Goal: Navigation & Orientation: Find specific page/section

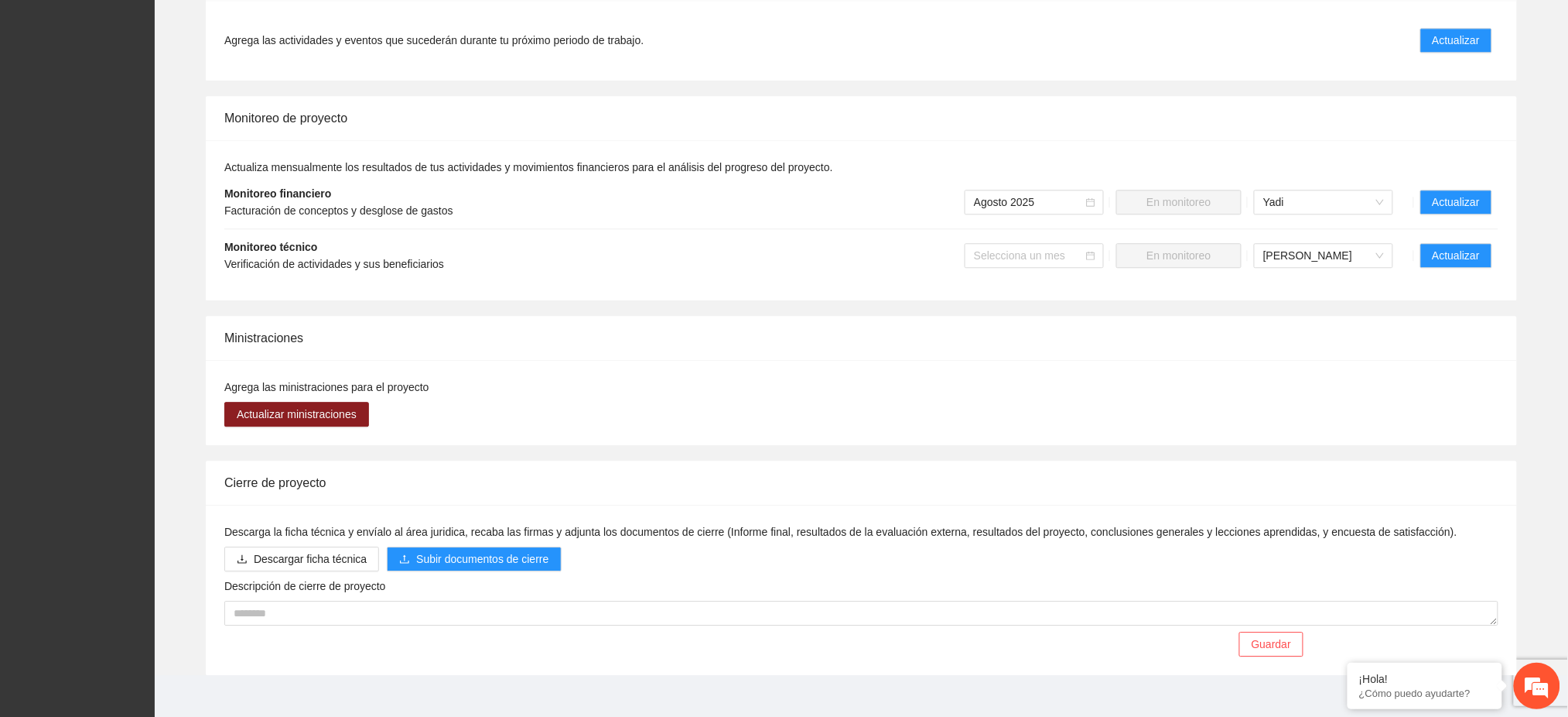
drag, startPoint x: 1169, startPoint y: 7, endPoint x: 1566, endPoint y: 13, distance: 397.0
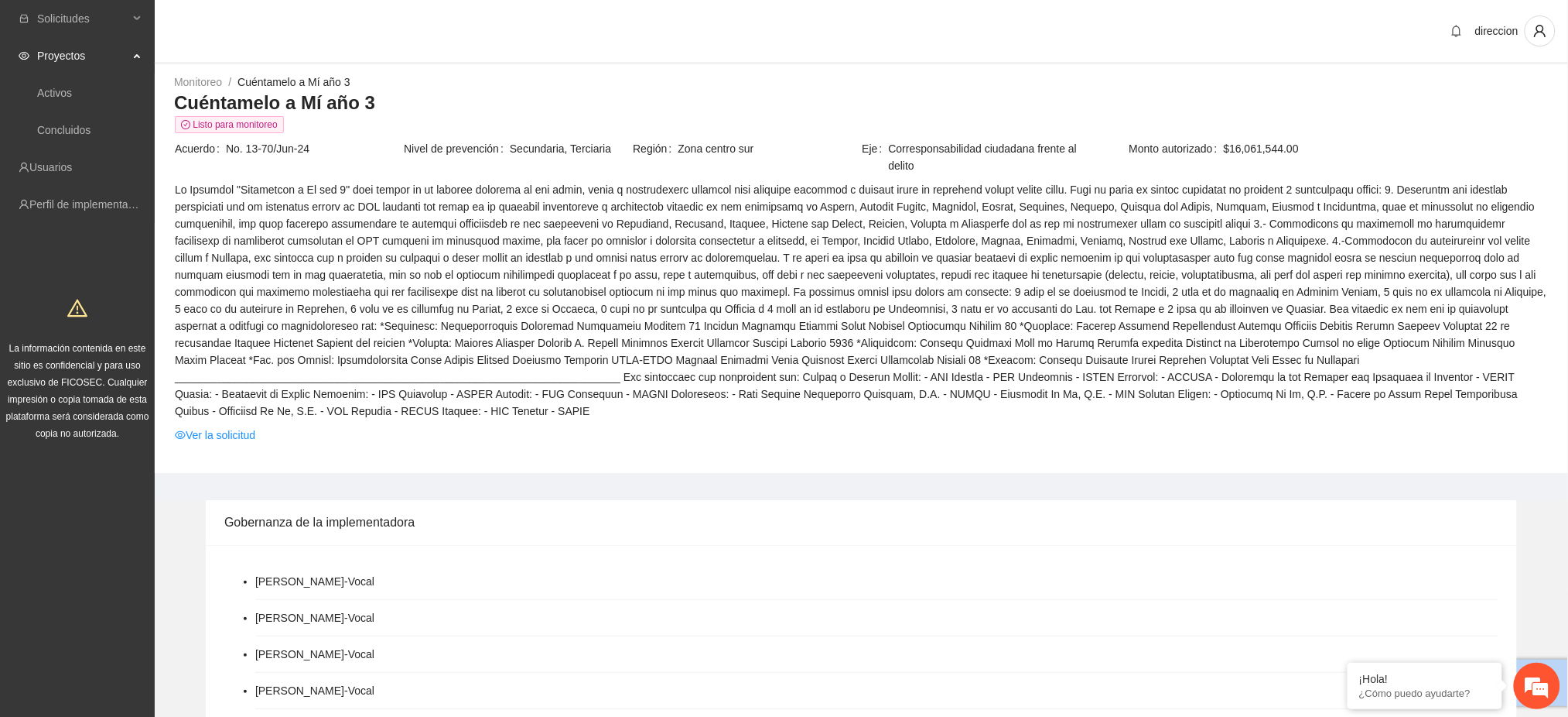
click at [1521, 36] on div "direccion" at bounding box center [1499, 31] width 111 height 31
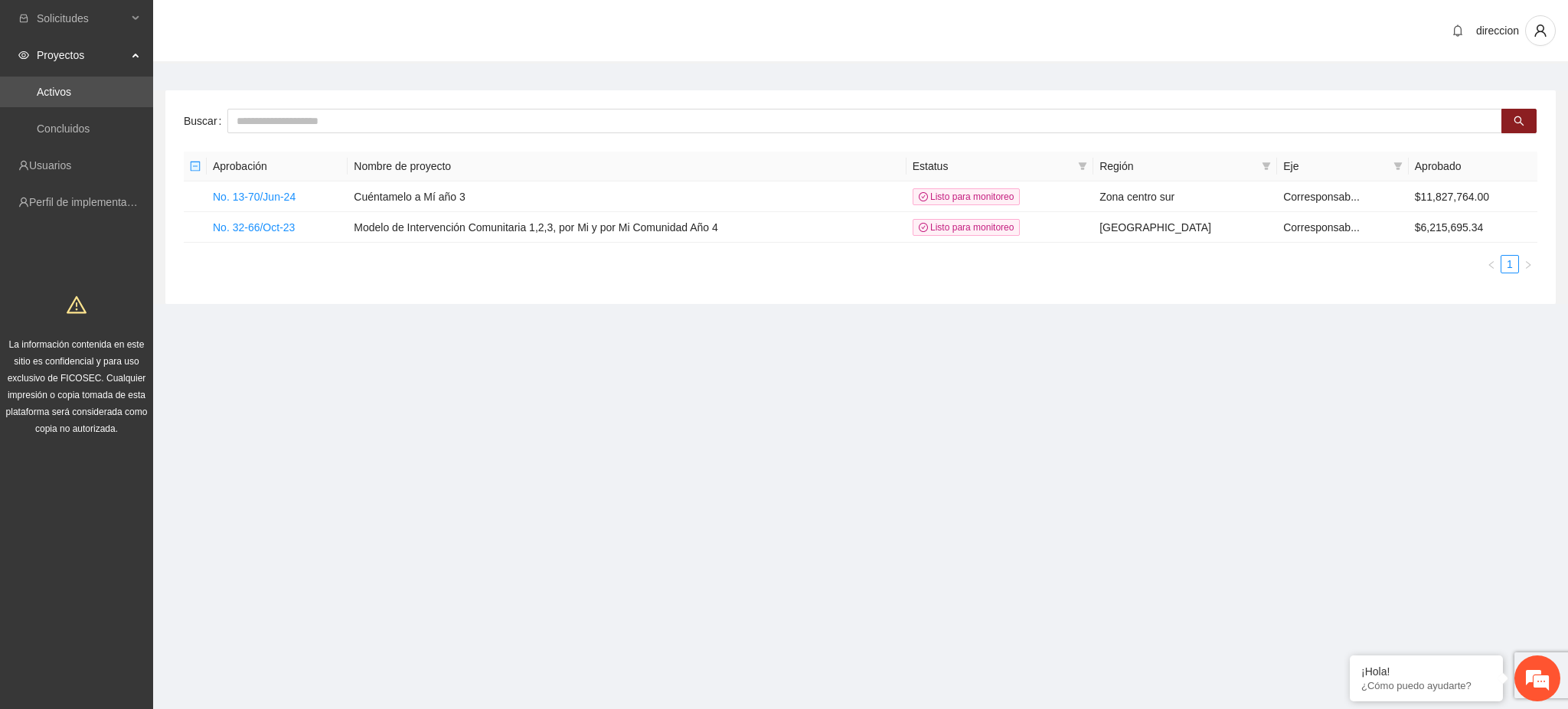
click at [1495, 57] on div "direccion" at bounding box center [860, 32] width 1414 height 64
drag, startPoint x: 1529, startPoint y: 82, endPoint x: 1566, endPoint y: 90, distance: 37.9
drag, startPoint x: 1566, startPoint y: 90, endPoint x: 1535, endPoint y: 73, distance: 35.4
drag, startPoint x: 1535, startPoint y: 73, endPoint x: 1566, endPoint y: 46, distance: 41.1
click at [1551, 46] on div "direccion" at bounding box center [860, 32] width 1414 height 64
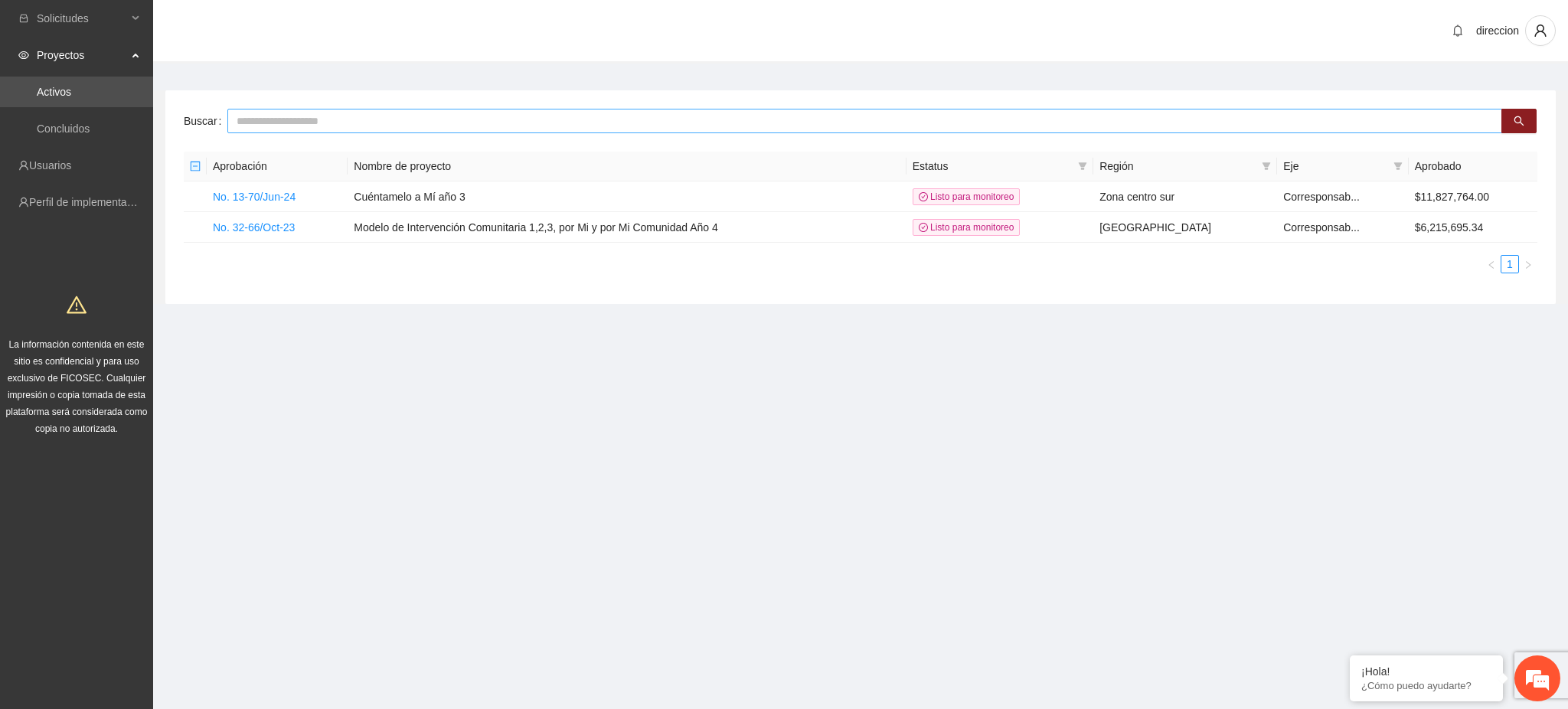
drag, startPoint x: 1566, startPoint y: 67, endPoint x: 1484, endPoint y: 123, distance: 99.3
drag, startPoint x: 1484, startPoint y: 123, endPoint x: 1476, endPoint y: 127, distance: 8.9
drag, startPoint x: 1476, startPoint y: 127, endPoint x: 1563, endPoint y: -65, distance: 210.8
drag, startPoint x: 1563, startPoint y: -65, endPoint x: 1566, endPoint y: 139, distance: 204.0
click at [1312, 551] on section "Solicitudes Proyectos Activos Concluidos Usuarios Perfil de implementadora La i…" at bounding box center [784, 354] width 1568 height 709
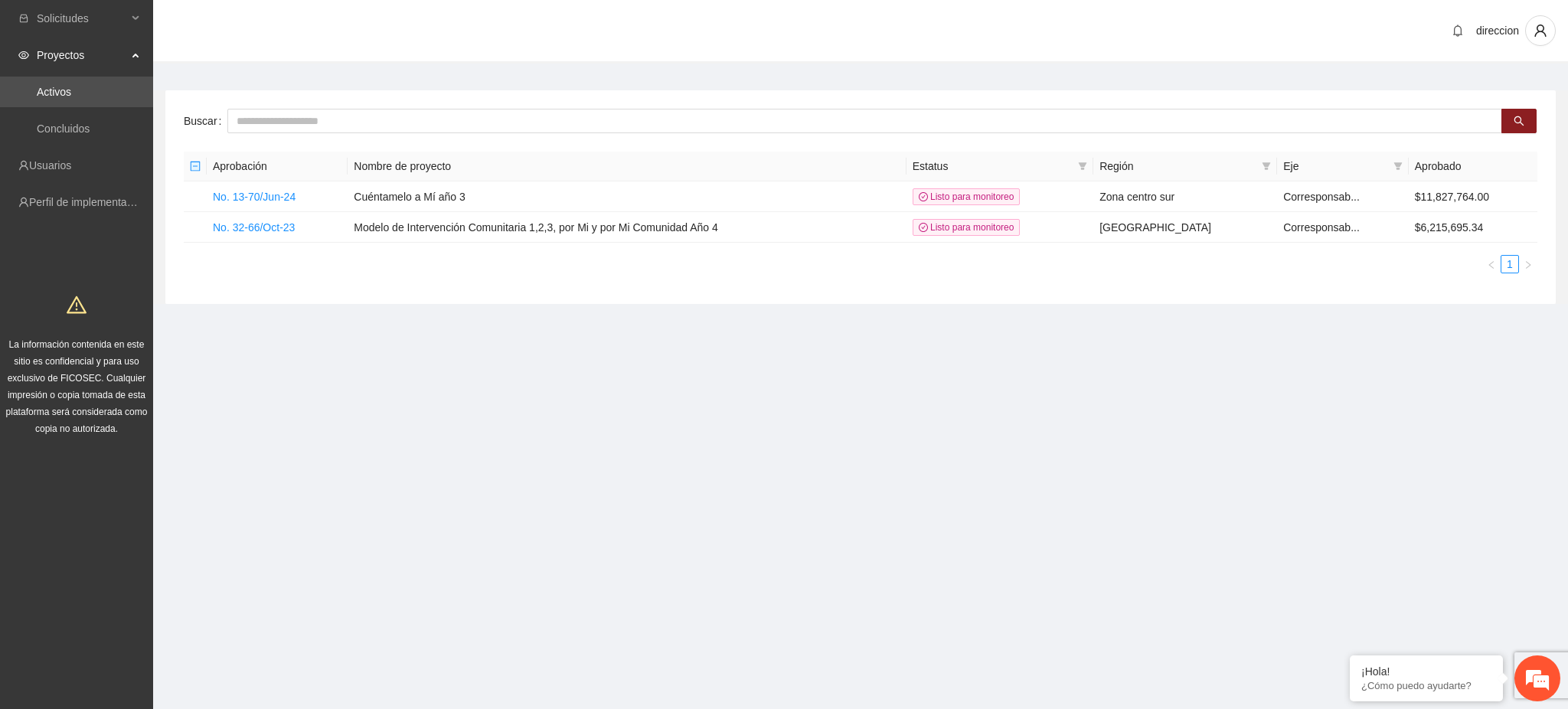
click at [1178, 615] on section "Solicitudes Proyectos Activos Concluidos Usuarios Perfil de implementadora La i…" at bounding box center [784, 354] width 1568 height 709
drag, startPoint x: 1177, startPoint y: 613, endPoint x: 1188, endPoint y: 587, distance: 28.2
drag, startPoint x: 1188, startPoint y: 587, endPoint x: 1049, endPoint y: 363, distance: 263.6
drag, startPoint x: 1049, startPoint y: 363, endPoint x: 1039, endPoint y: 489, distance: 126.4
click at [1039, 489] on section "Solicitudes Proyectos Activos Concluidos Usuarios Perfil de implementadora La i…" at bounding box center [784, 354] width 1568 height 709
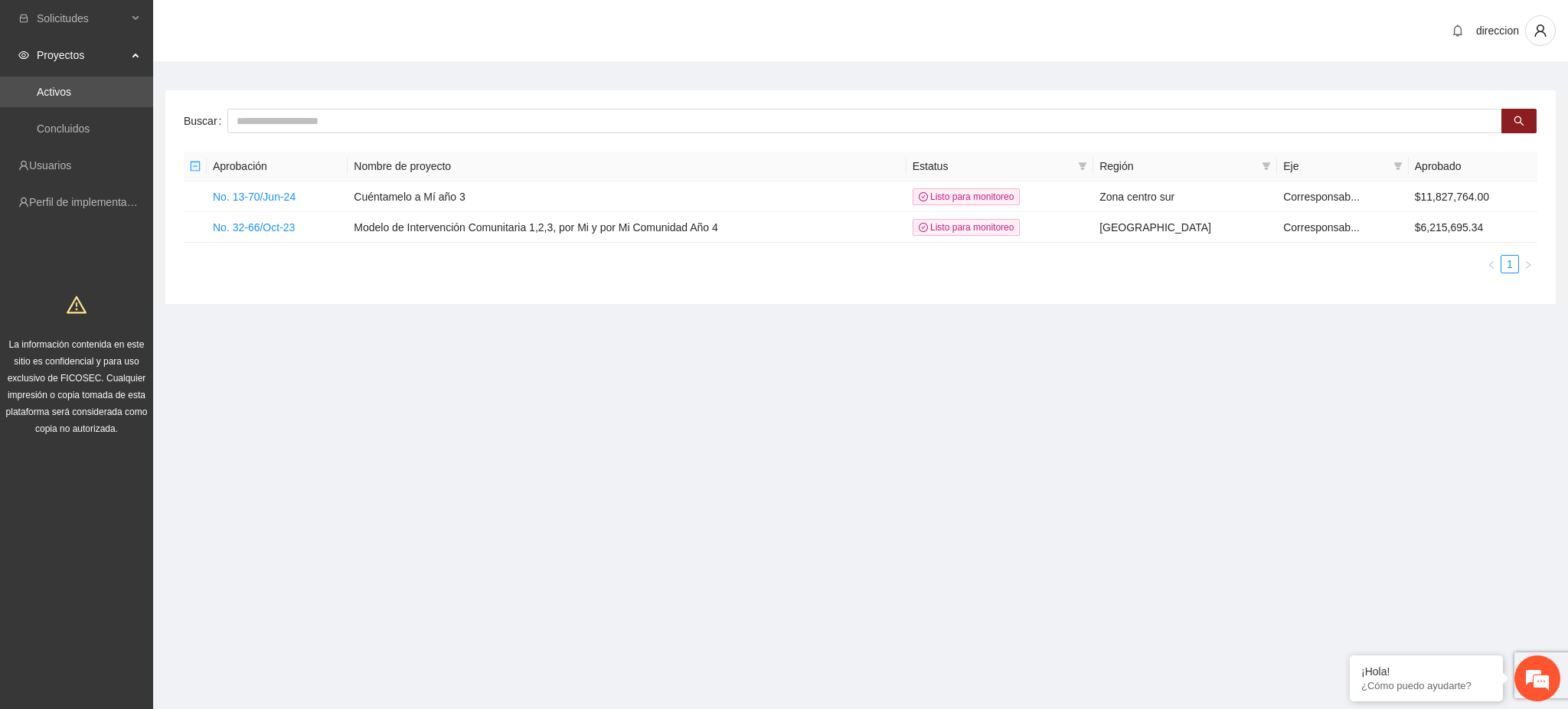
drag, startPoint x: 1039, startPoint y: 487, endPoint x: 1060, endPoint y: 488, distance: 21.0
click at [1042, 487] on section "Solicitudes Proyectos Activos Concluidos Usuarios Perfil de implementadora La i…" at bounding box center [784, 354] width 1568 height 709
drag, startPoint x: 1358, startPoint y: 518, endPoint x: 1395, endPoint y: 472, distance: 59.0
drag, startPoint x: 1395, startPoint y: 472, endPoint x: 797, endPoint y: 310, distance: 619.6
drag, startPoint x: 797, startPoint y: 310, endPoint x: 1387, endPoint y: 524, distance: 627.6
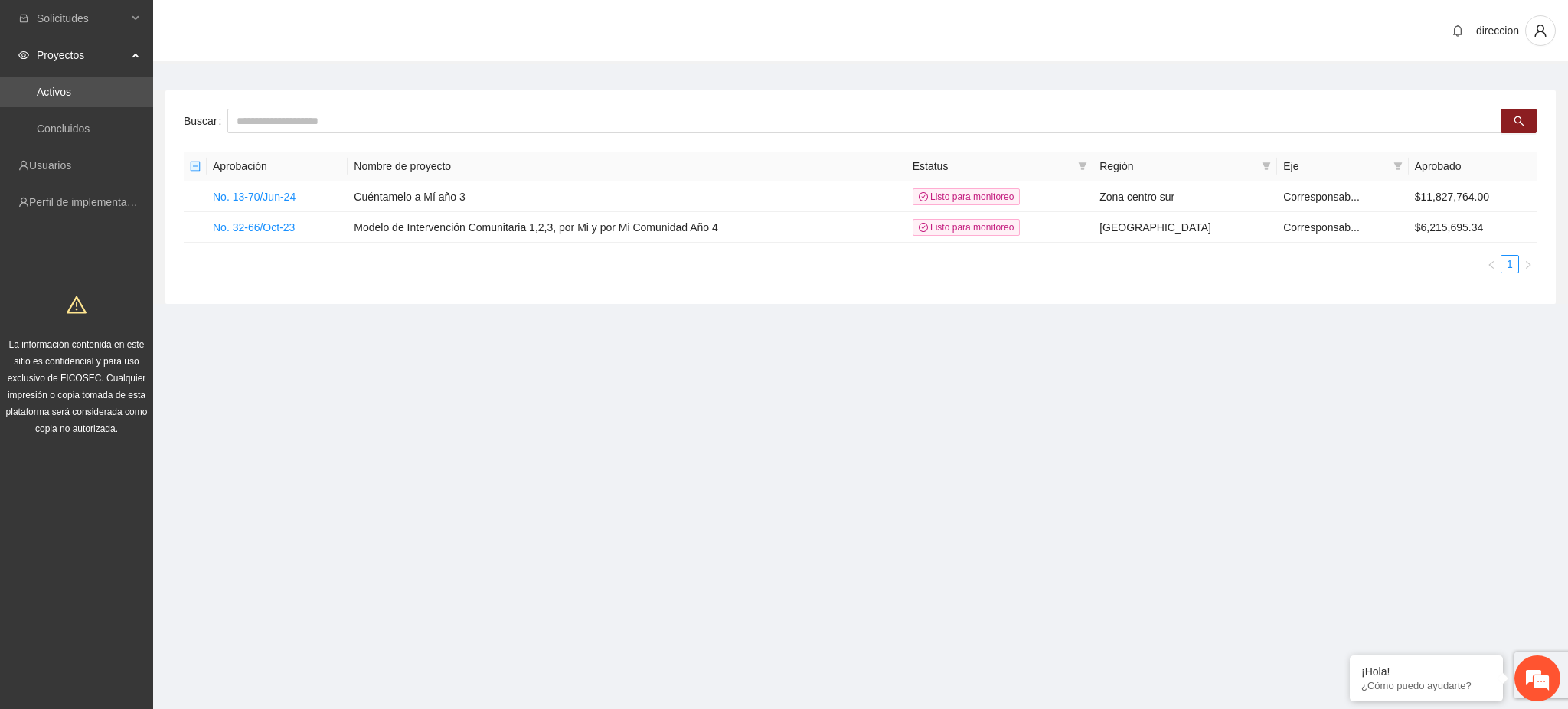
click at [1387, 524] on section "Solicitudes Proyectos Activos Concluidos Usuarios Perfil de implementadora La i…" at bounding box center [784, 354] width 1568 height 709
drag, startPoint x: 1427, startPoint y: 445, endPoint x: 1429, endPoint y: 438, distance: 7.3
drag, startPoint x: 1429, startPoint y: 438, endPoint x: 571, endPoint y: 506, distance: 860.7
click at [565, 510] on section "Solicitudes Proyectos Activos Concluidos Usuarios Perfil de implementadora La i…" at bounding box center [784, 354] width 1568 height 709
click at [892, 19] on div "direccion" at bounding box center [860, 32] width 1414 height 64
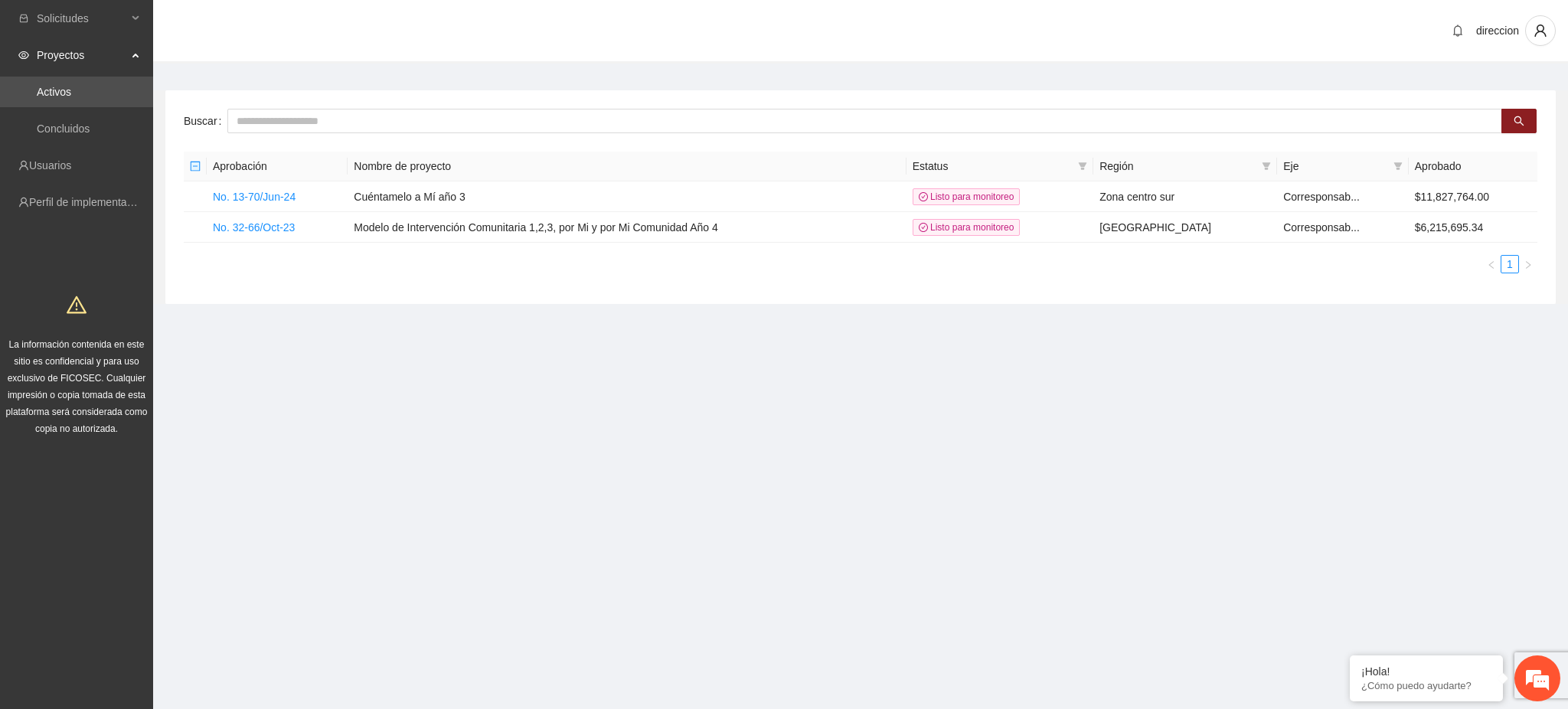
click at [1446, 383] on section "Solicitudes Proyectos Activos Concluidos Usuarios Perfil de implementadora La i…" at bounding box center [784, 354] width 1568 height 709
click at [1222, 446] on section "Solicitudes Proyectos Activos Concluidos Usuarios Perfil de implementadora La i…" at bounding box center [784, 354] width 1568 height 709
